Goal: Check status: Check status

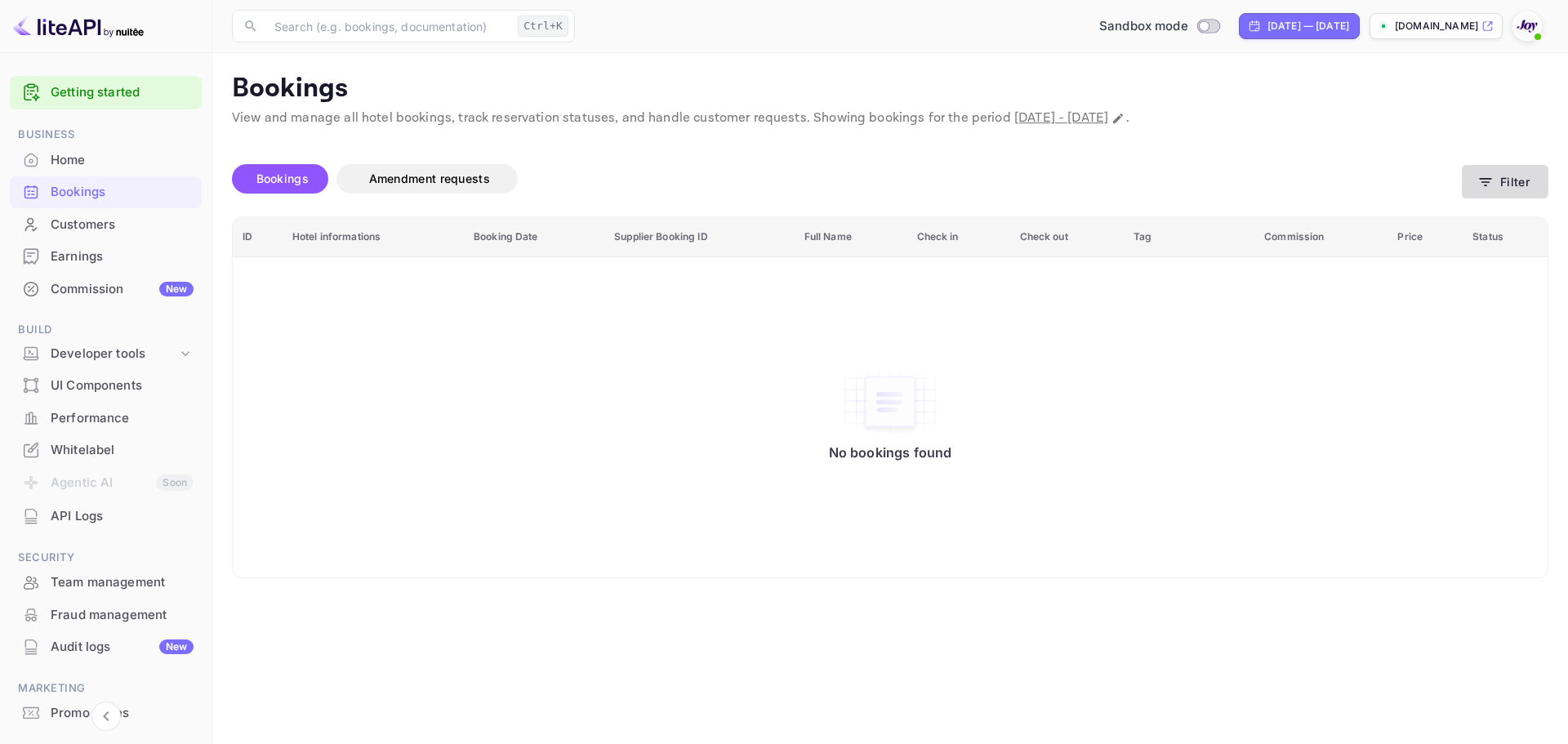
click at [1526, 182] on button "Filter" at bounding box center [1505, 181] width 86 height 34
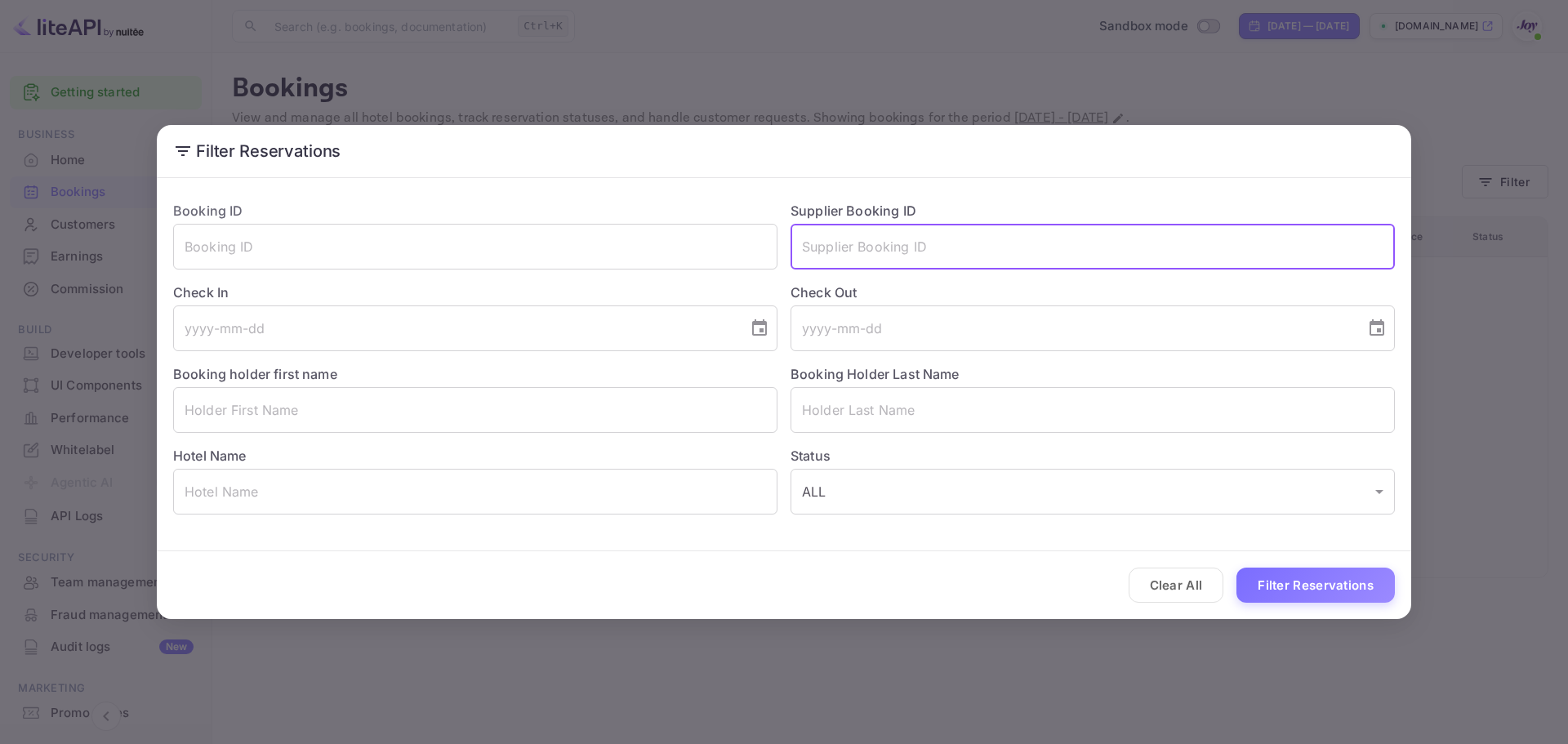
click at [834, 249] on input "text" at bounding box center [1093, 246] width 604 height 46
paste input "9413472"
type input "9413472"
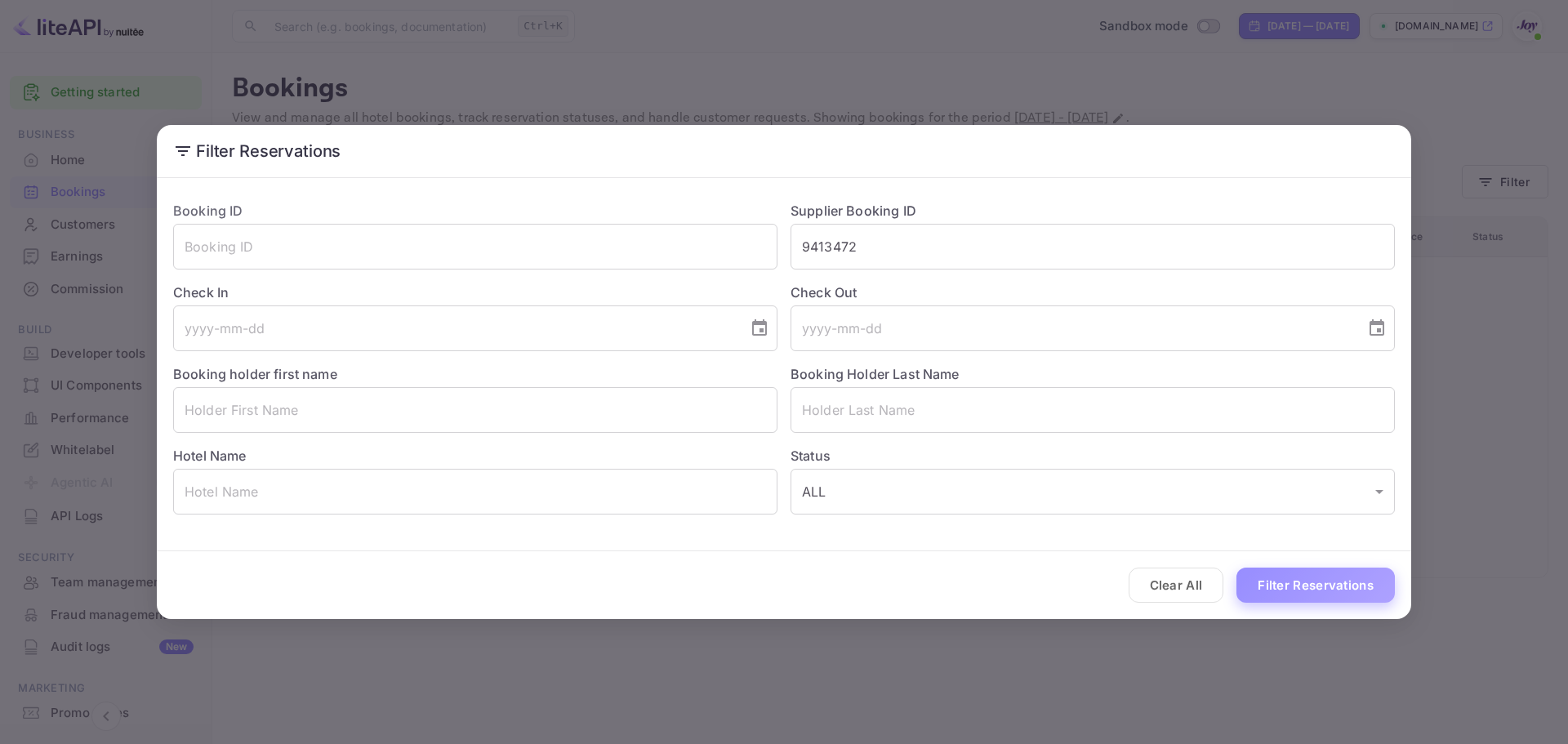
click at [1278, 585] on button "Filter Reservations" at bounding box center [1315, 585] width 158 height 35
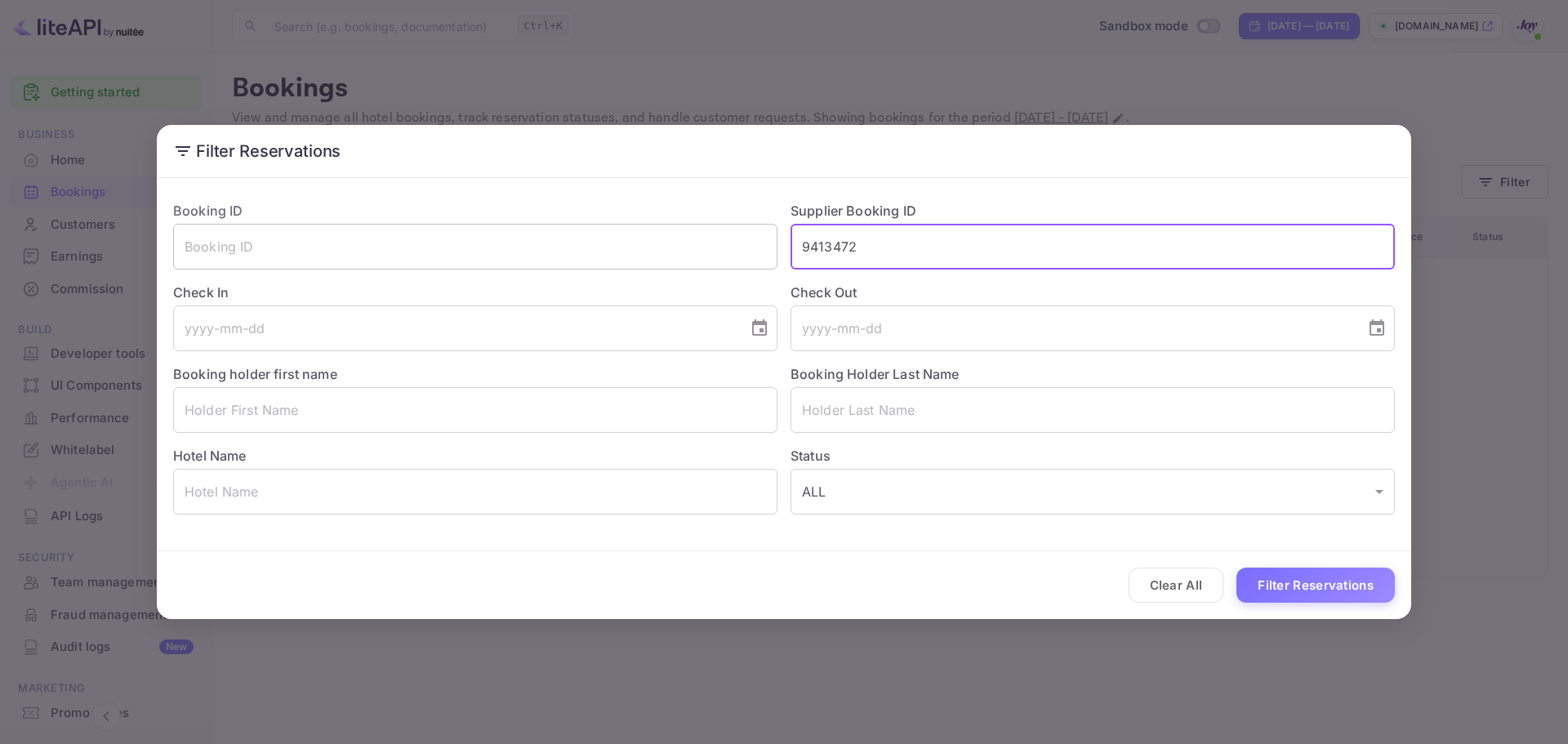
drag, startPoint x: 853, startPoint y: 244, endPoint x: 737, endPoint y: 244, distance: 116.0
click at [737, 244] on div "Booking ID ​ Supplier Booking ID 9413472 ​ Check In ​ Check Out ​ Booking holde…" at bounding box center [777, 351] width 1235 height 327
click at [870, 258] on input "text" at bounding box center [1093, 246] width 604 height 46
paste input "9413472"
type input "9413472"
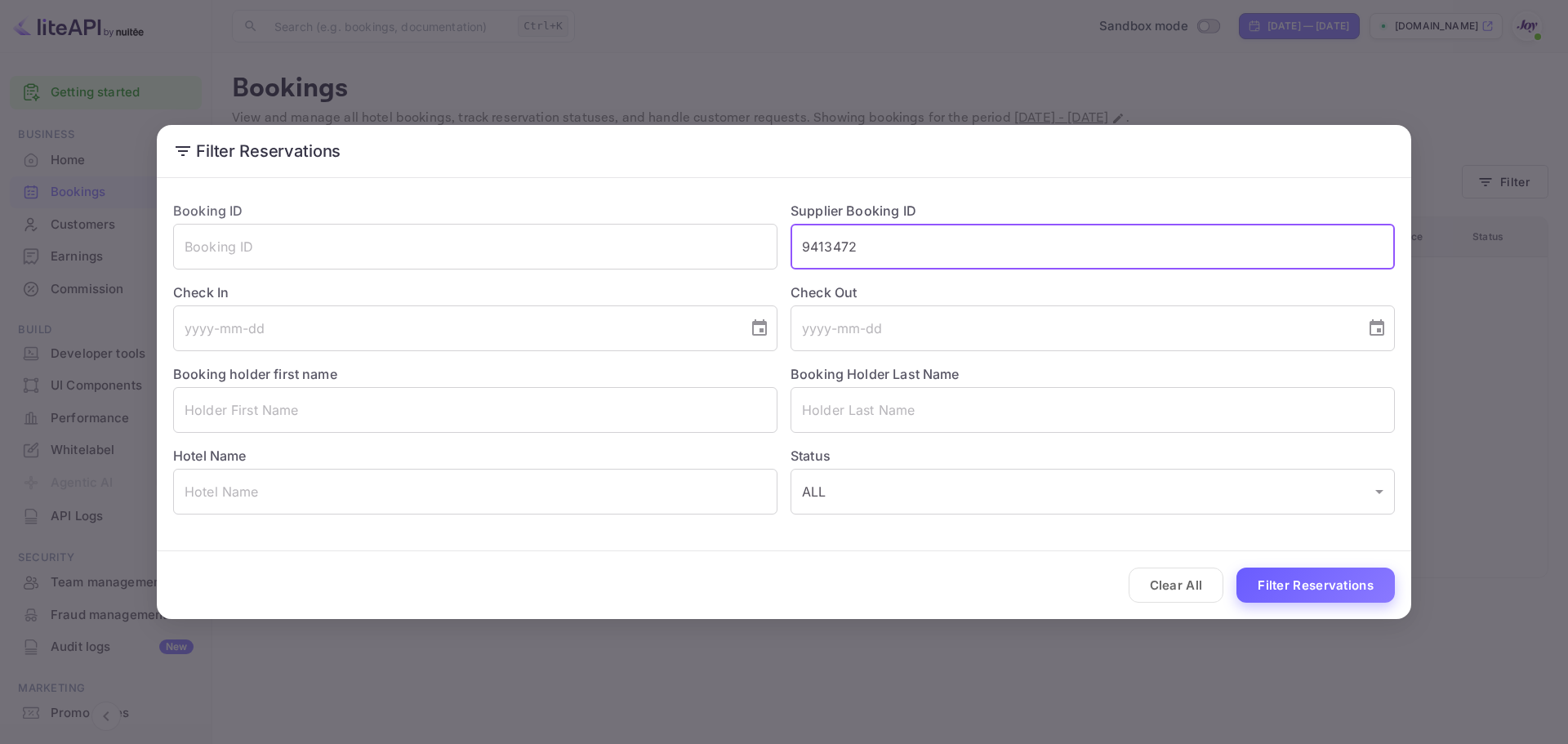
click at [1312, 588] on button "Filter Reservations" at bounding box center [1315, 585] width 158 height 35
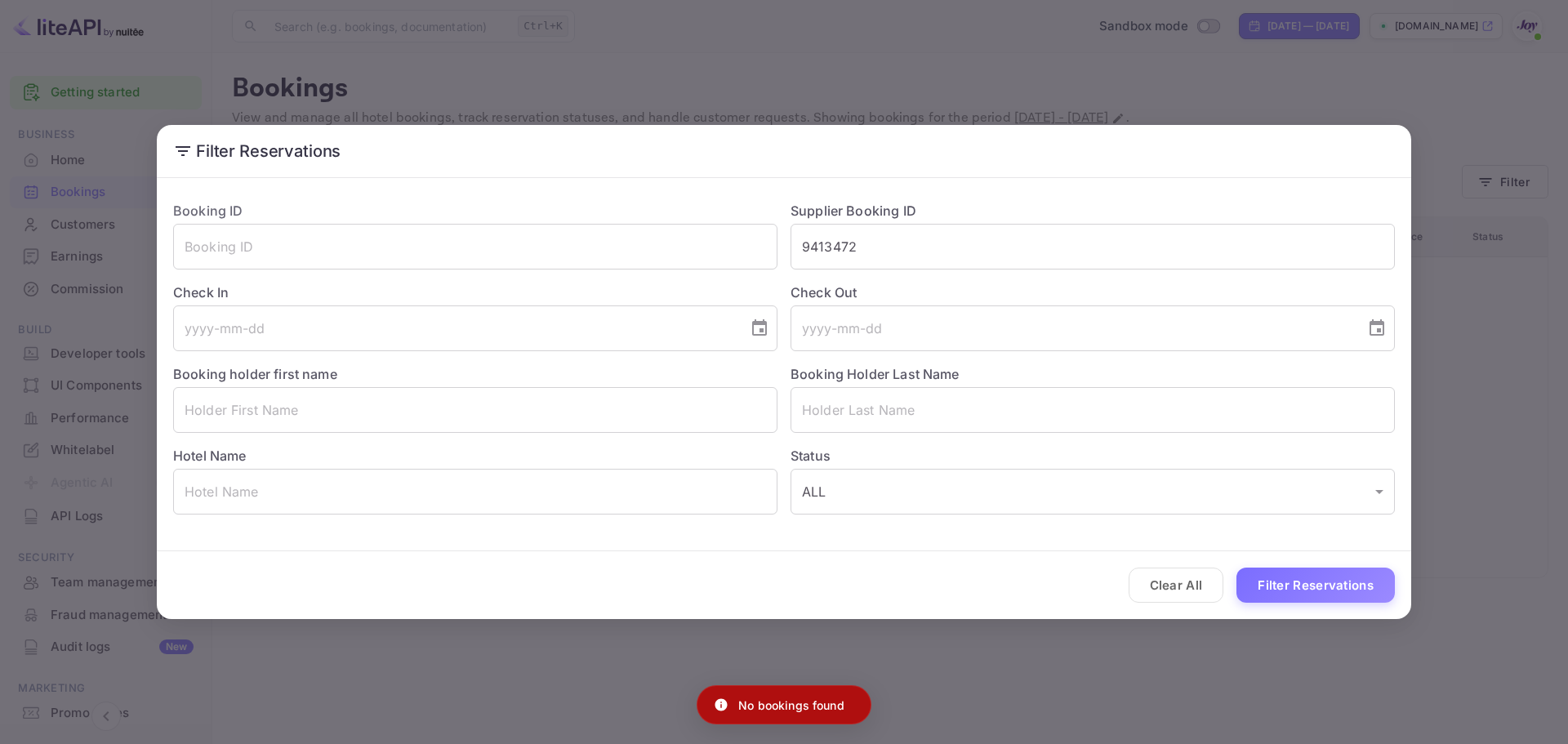
drag, startPoint x: 1176, startPoint y: 587, endPoint x: 1154, endPoint y: 544, distance: 48.3
click at [1176, 585] on button "Clear All" at bounding box center [1176, 585] width 96 height 35
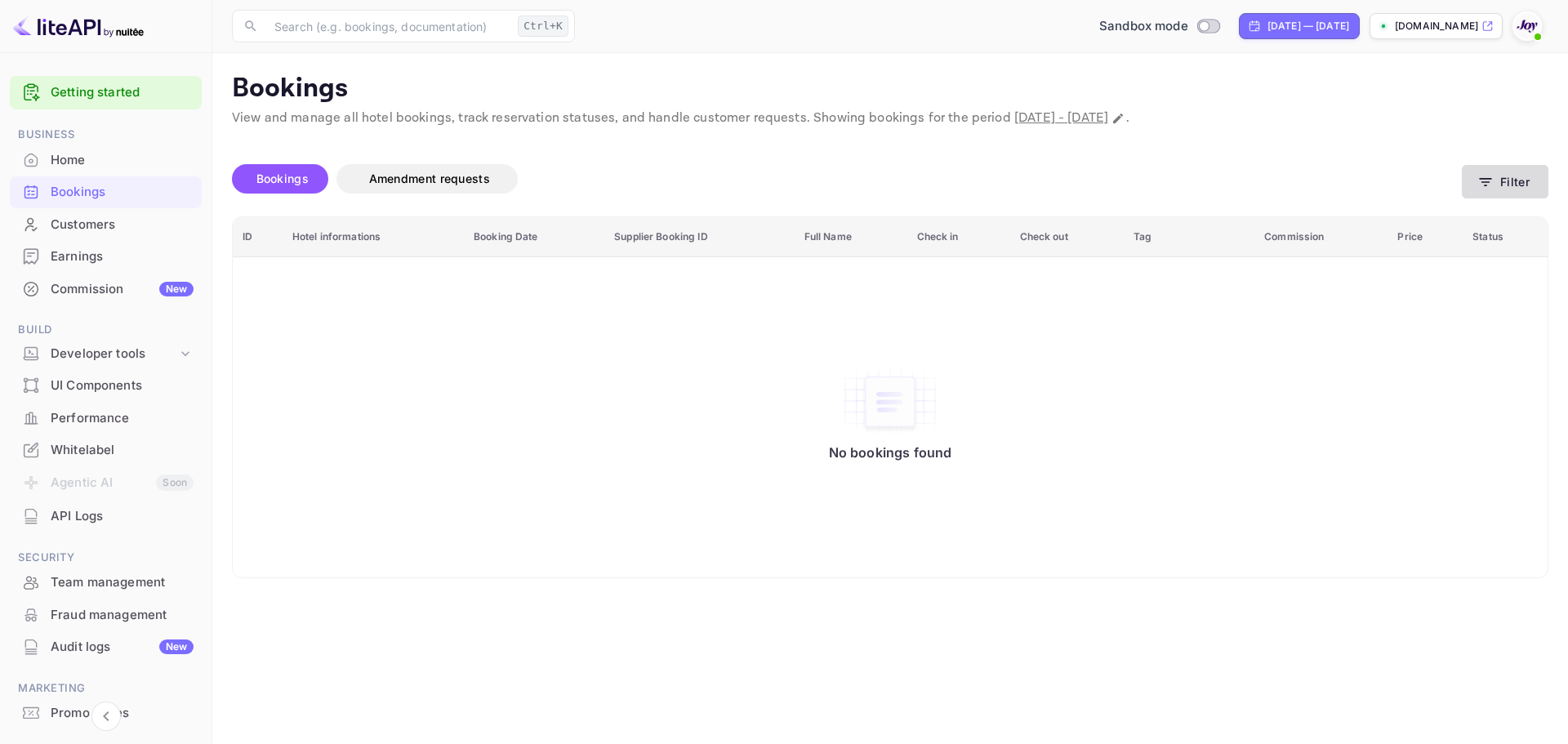
click at [1512, 194] on button "Filter" at bounding box center [1505, 181] width 86 height 34
